Goal: Transaction & Acquisition: Purchase product/service

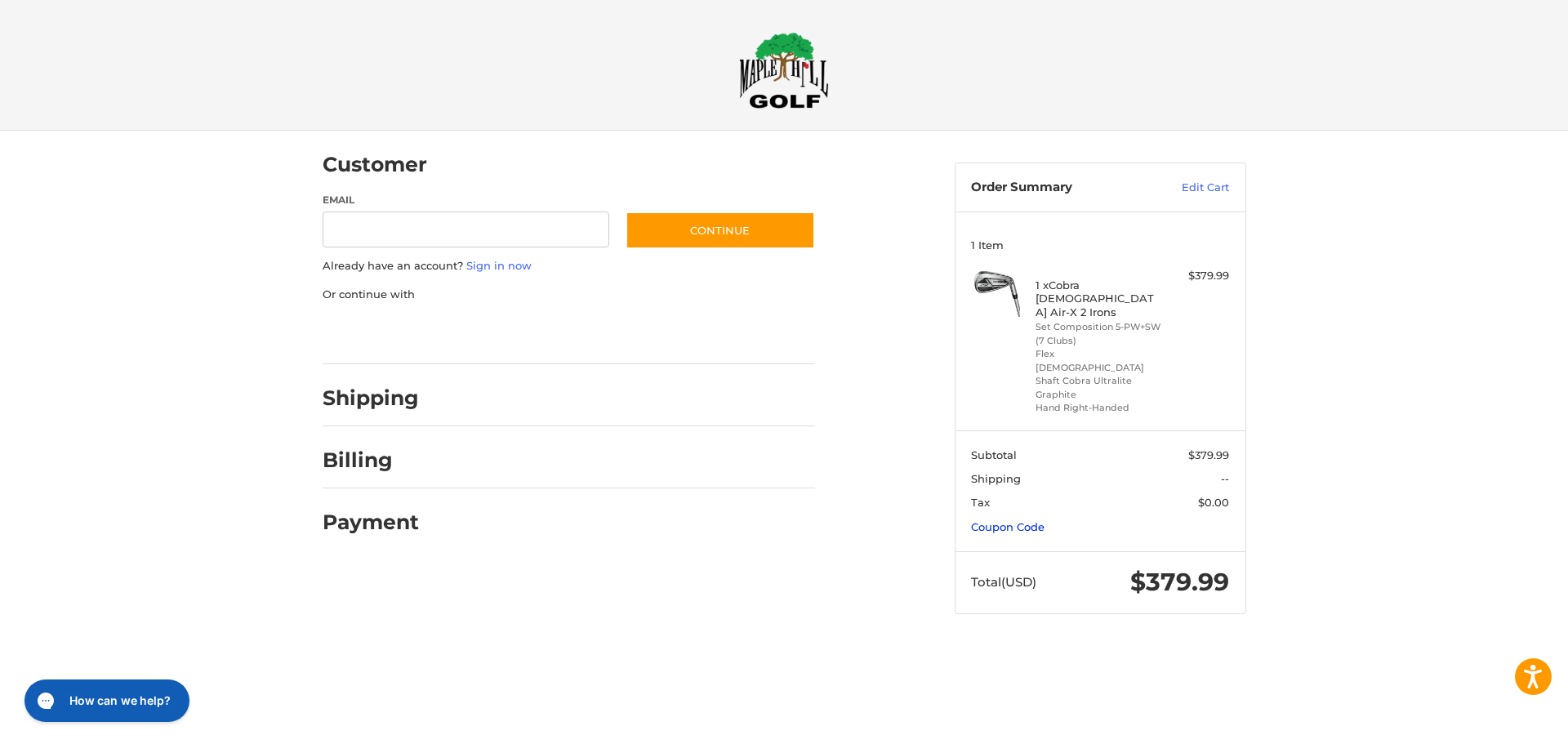
click at [1021, 520] on link "Coupon Code" at bounding box center [1008, 526] width 74 height 13
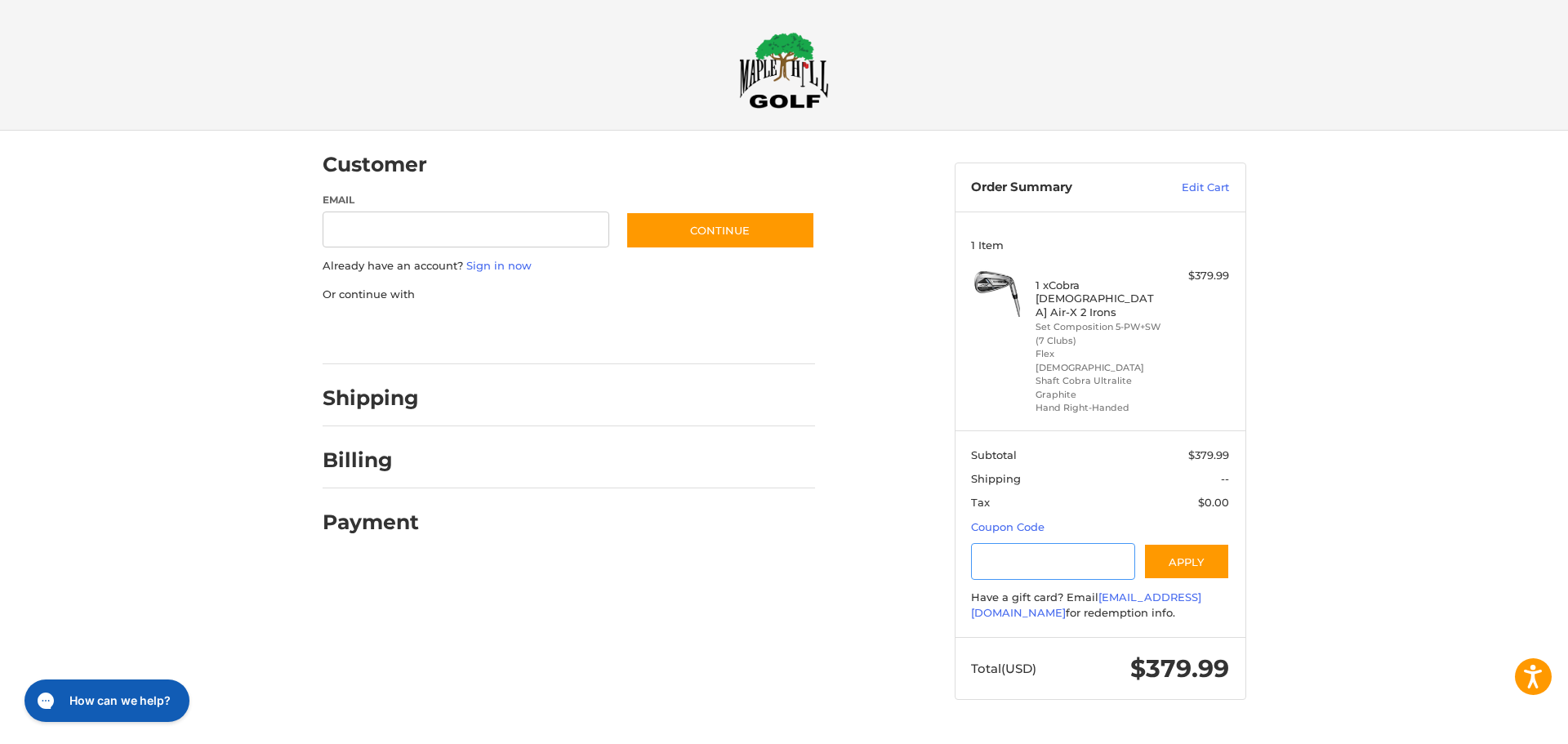
click at [1031, 543] on input "Gift Certificate or Coupon Code" at bounding box center [1052, 561] width 164 height 37
type input "********"
click at [1179, 543] on button "Apply" at bounding box center [1186, 561] width 87 height 37
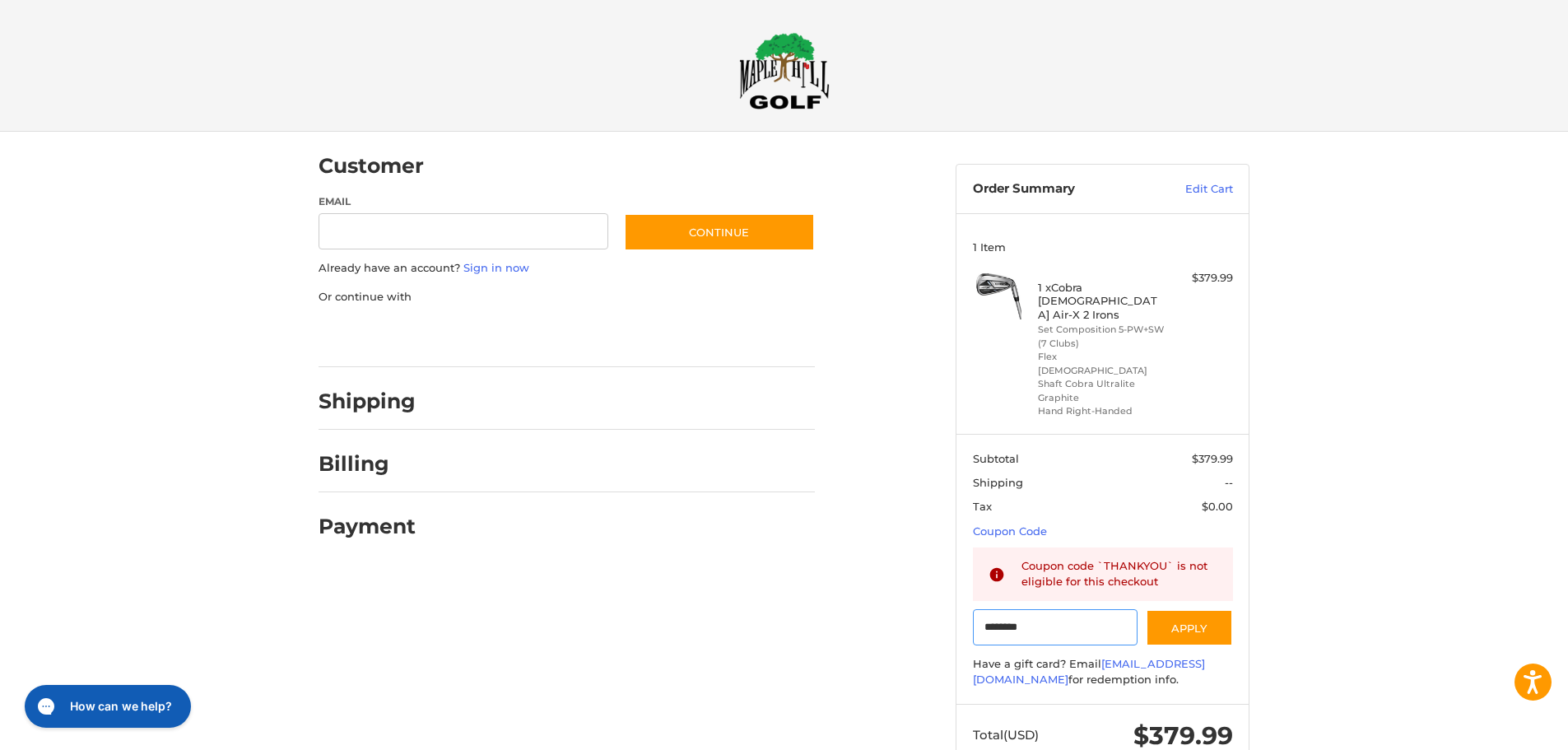
drag, startPoint x: 1061, startPoint y: 604, endPoint x: 706, endPoint y: 564, distance: 357.2
click at [706, 564] on div "Customer Guest Customer Email Subscribe to our newsletter. Continue Already hav…" at bounding box center [784, 465] width 987 height 667
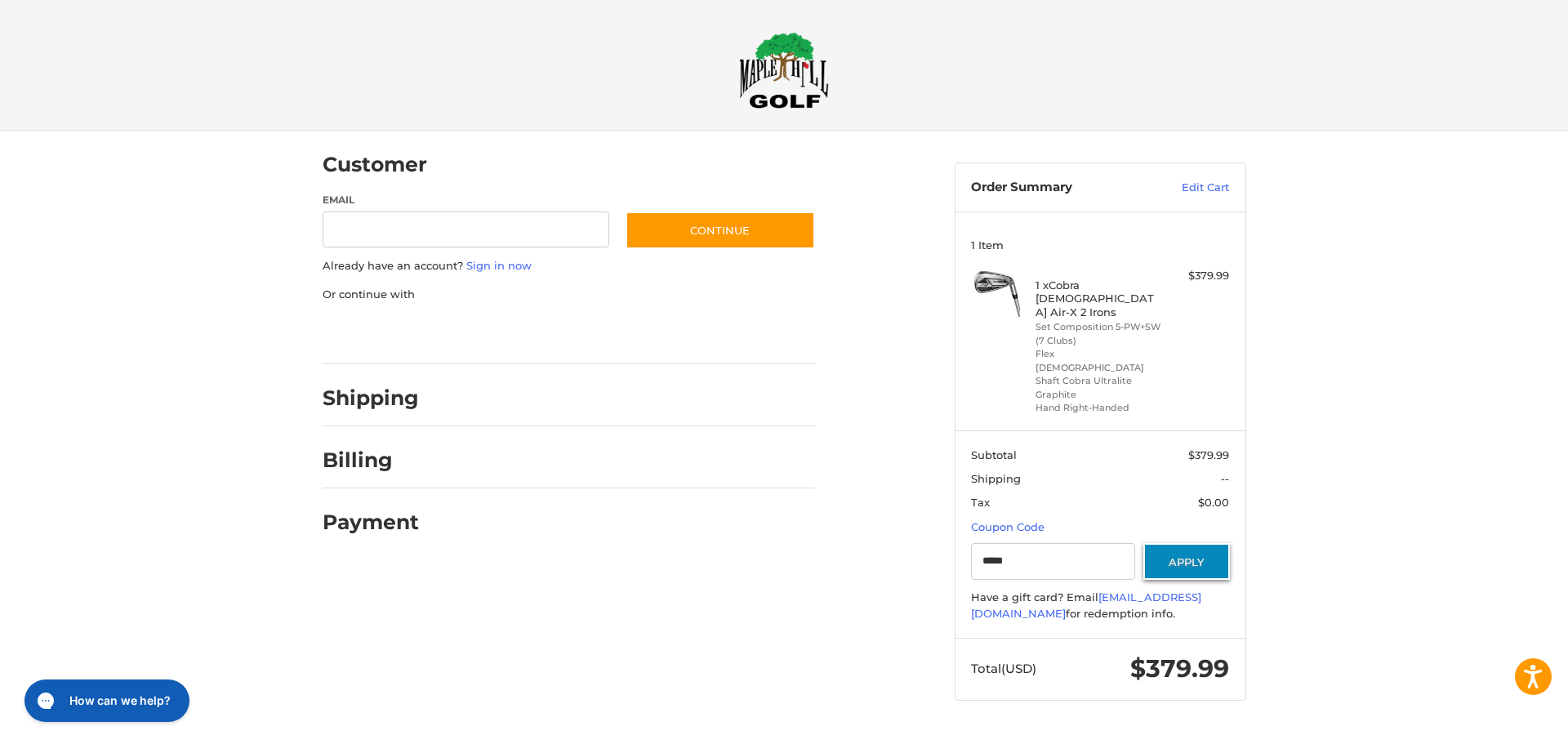
click at [1197, 543] on button "Apply" at bounding box center [1186, 561] width 87 height 37
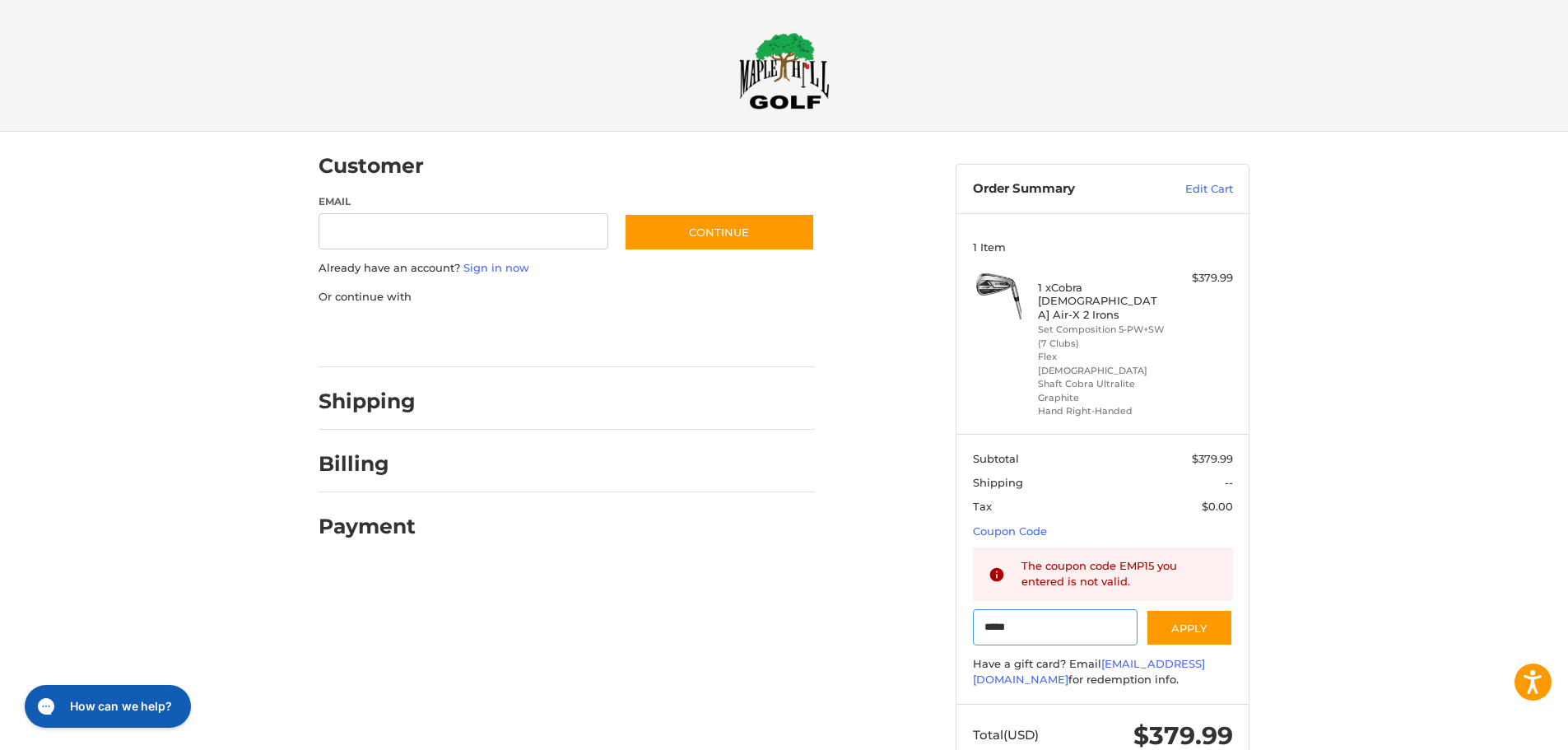
drag, startPoint x: 1090, startPoint y: 599, endPoint x: 868, endPoint y: 603, distance: 222.0
click at [868, 603] on div "Customer Guest Customer Email Subscribe to our newsletter. Continue Already hav…" at bounding box center [784, 465] width 987 height 667
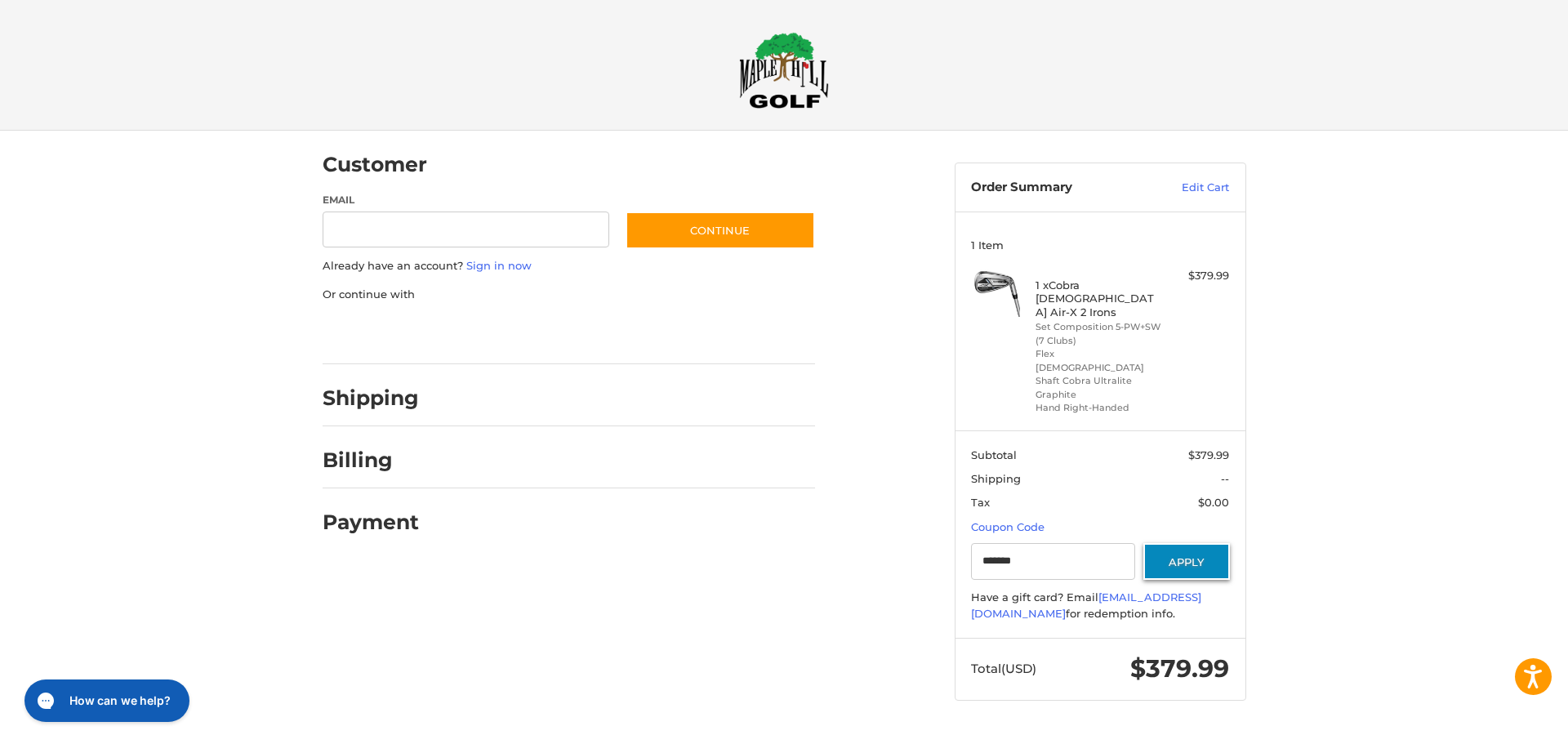
click at [1157, 543] on button "Apply" at bounding box center [1186, 561] width 87 height 37
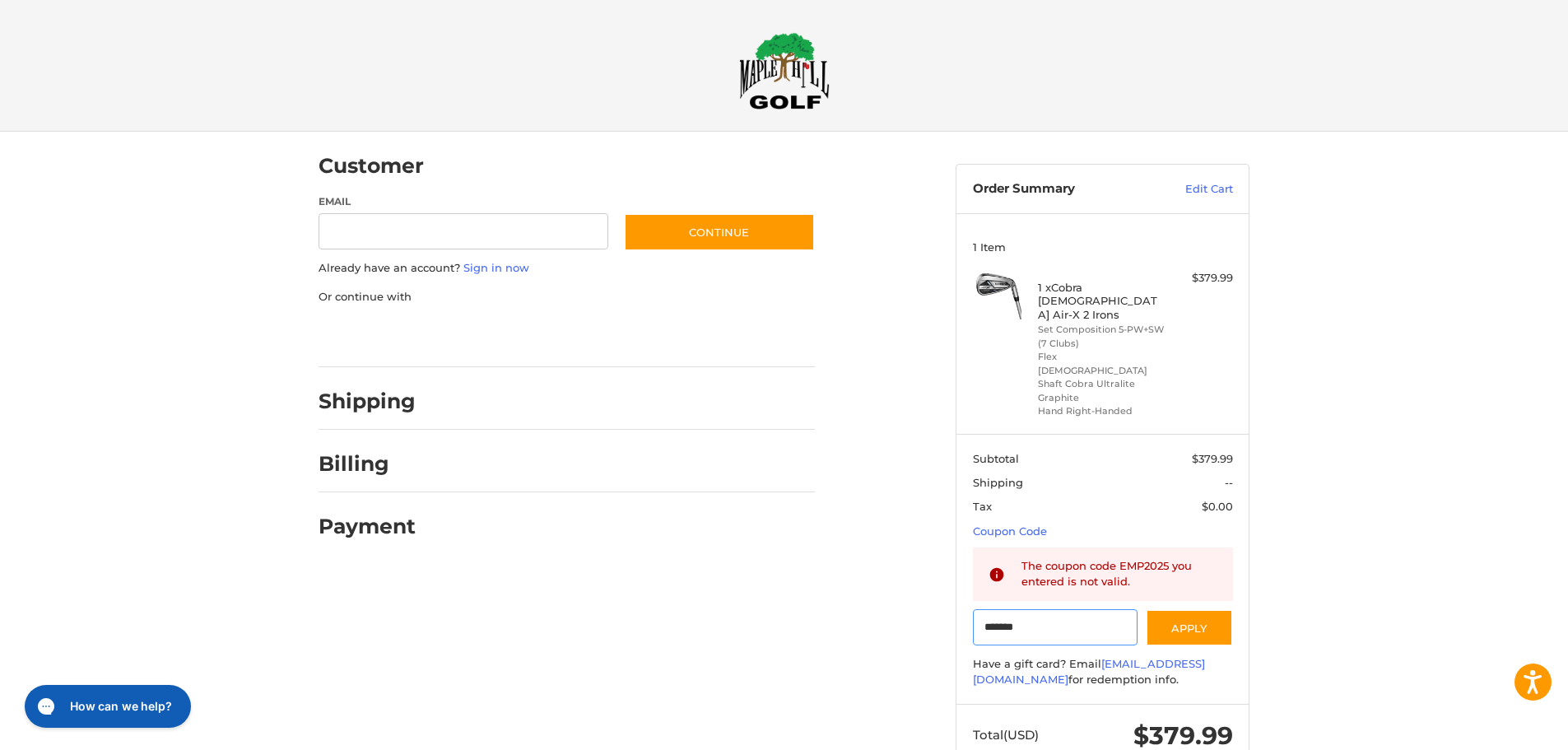
click at [1080, 609] on input "*******" at bounding box center [1054, 627] width 165 height 37
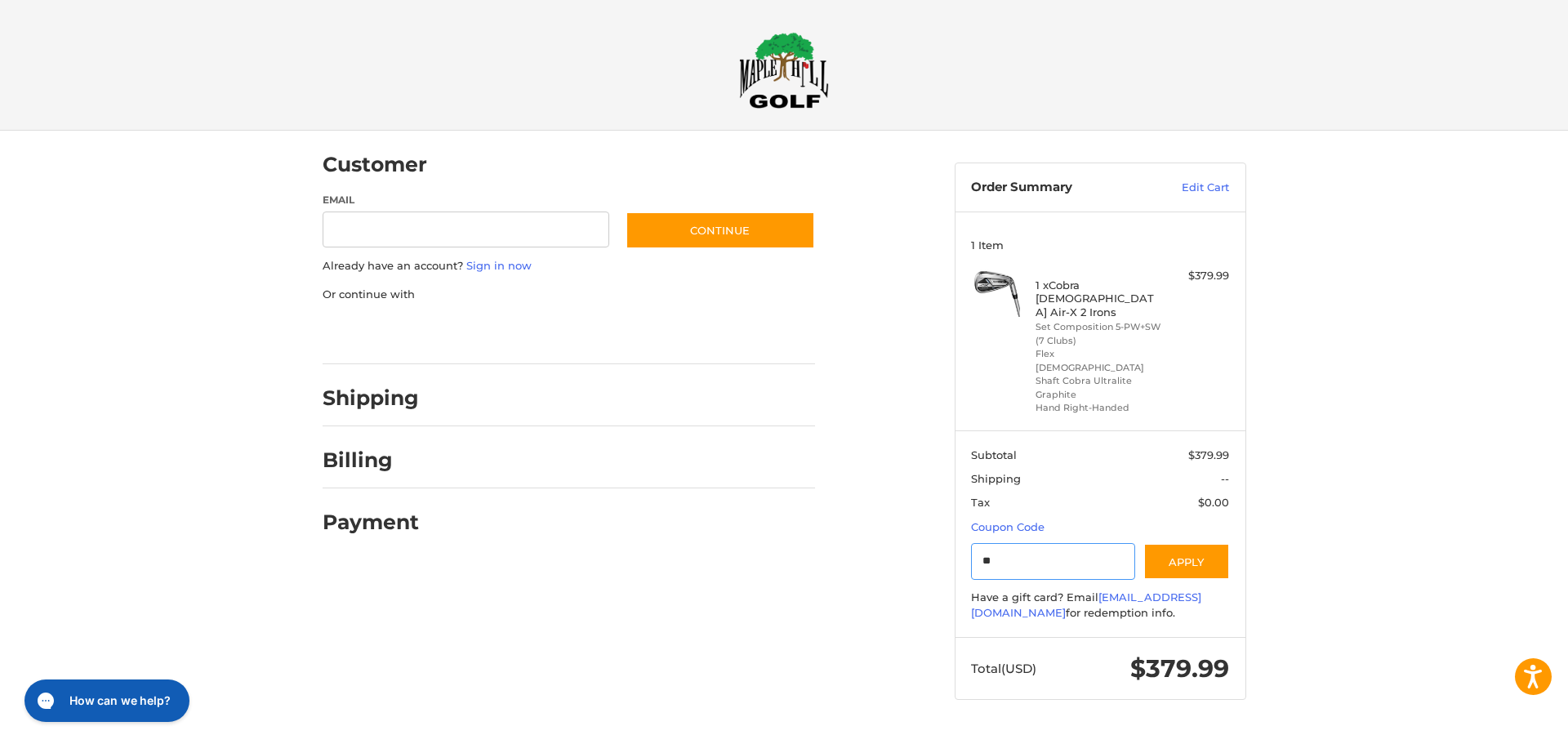
type input "*"
type input "*******"
click at [1175, 543] on button "Apply" at bounding box center [1186, 561] width 87 height 37
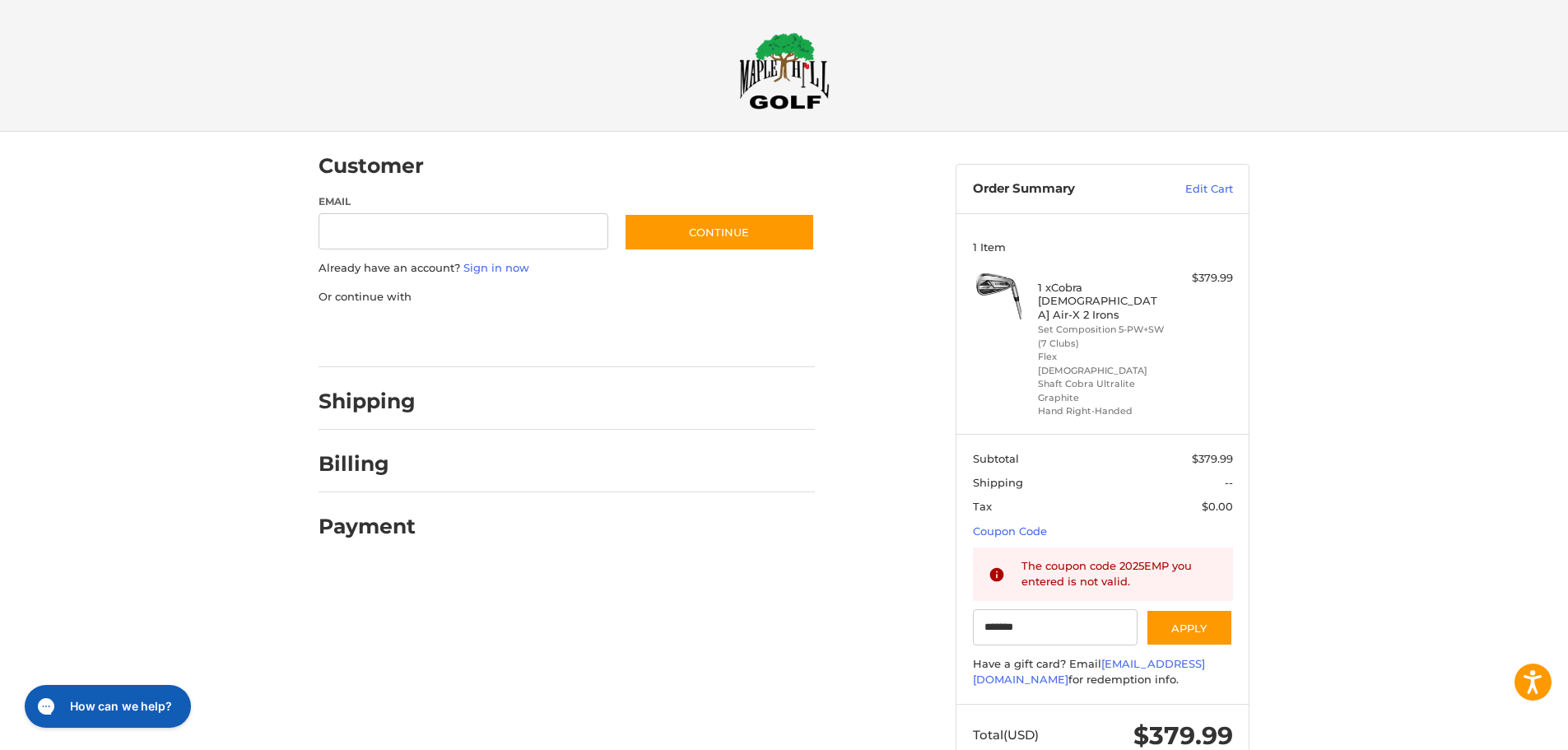
scroll to position [22, 0]
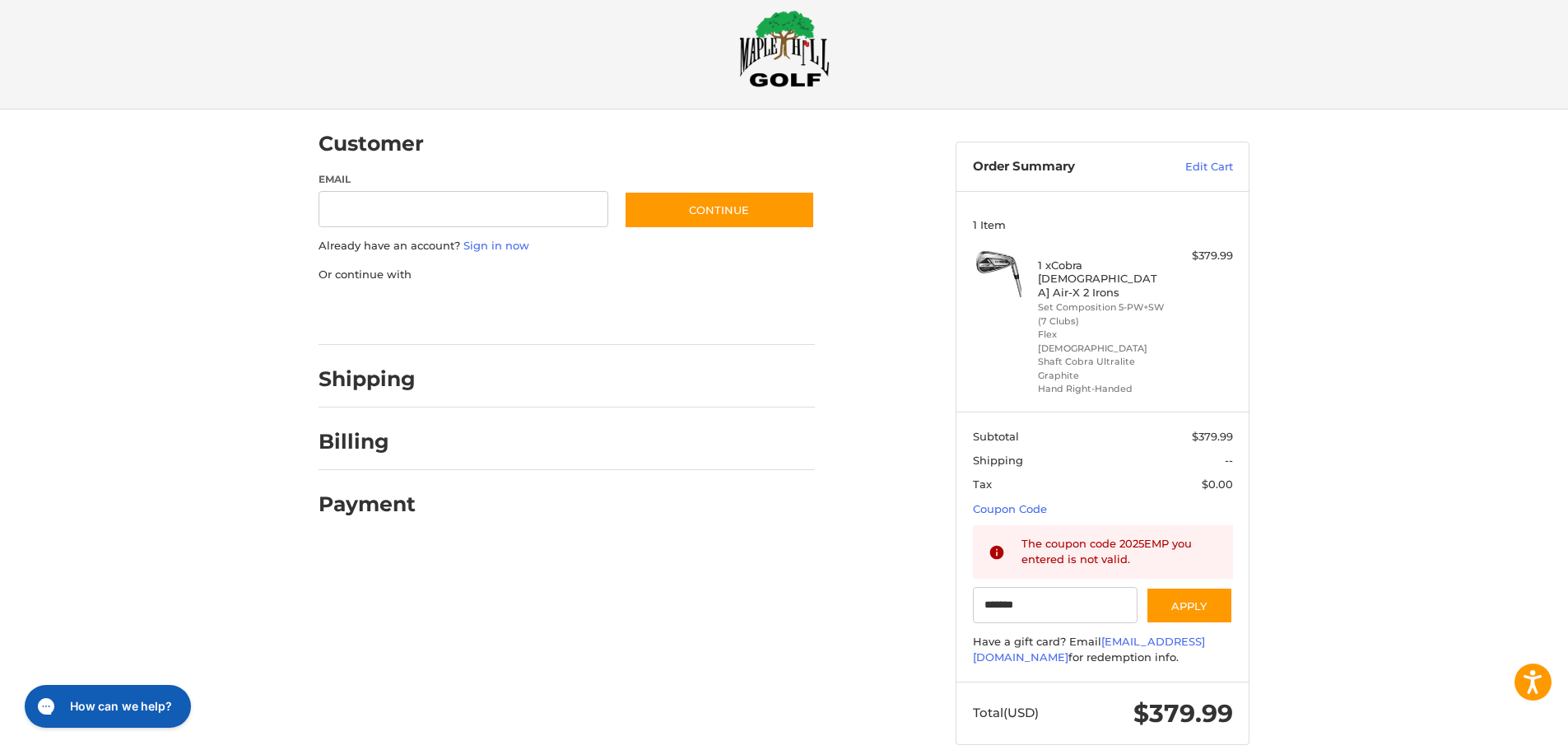
click at [1235, 531] on section "Subtotal $379.99 Shipping -- Tax $0.00 Coupon Code Gift Certificate or Coupon C…" at bounding box center [1102, 546] width 292 height 270
click at [1151, 495] on section "Subtotal $379.99 Shipping -- Tax $0.00 Coupon Code Gift Certificate or Coupon C…" at bounding box center [1102, 546] width 292 height 270
